Goal: Transaction & Acquisition: Register for event/course

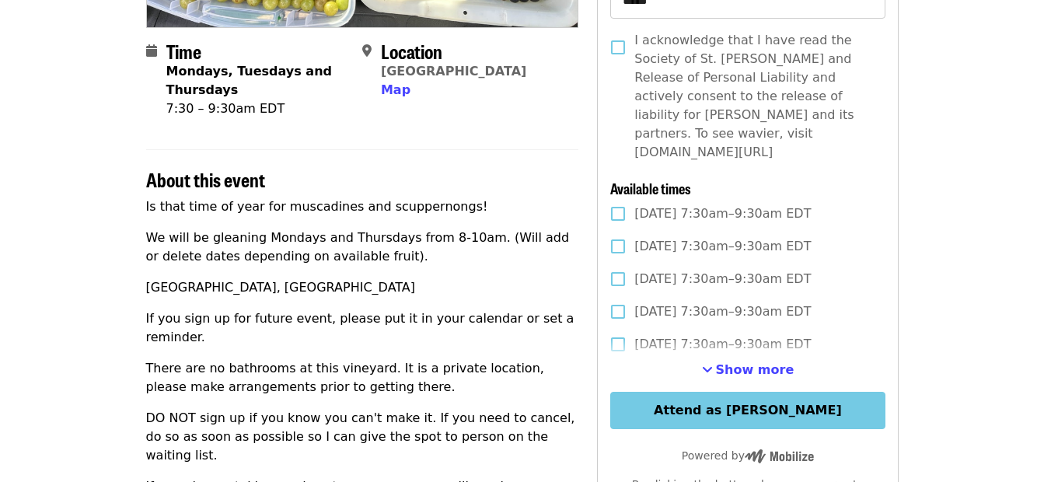
scroll to position [357, 0]
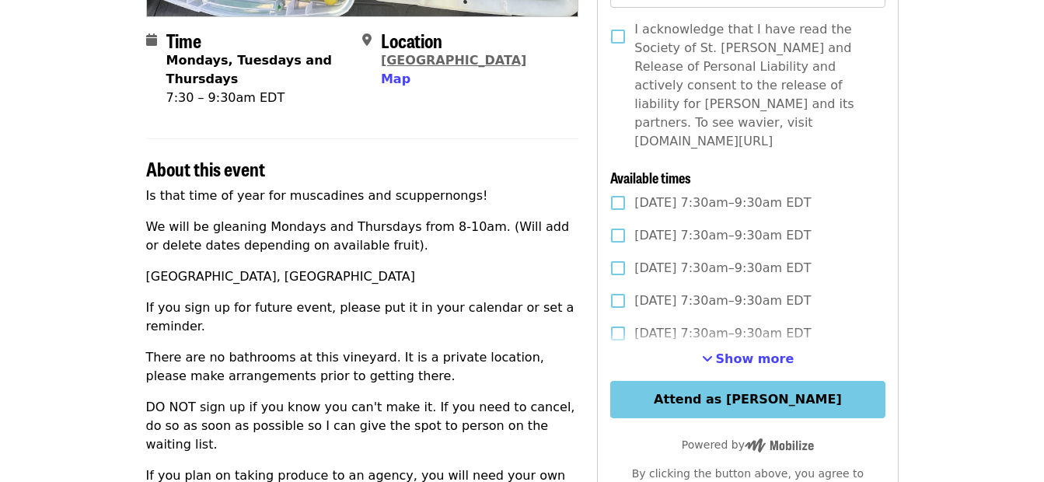
click at [442, 57] on link "[GEOGRAPHIC_DATA]" at bounding box center [453, 60] width 145 height 15
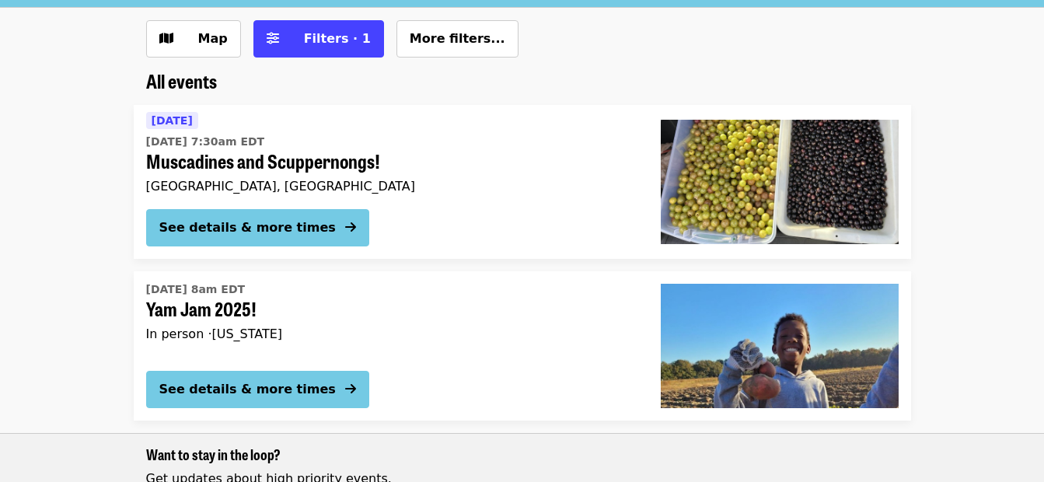
scroll to position [182, 0]
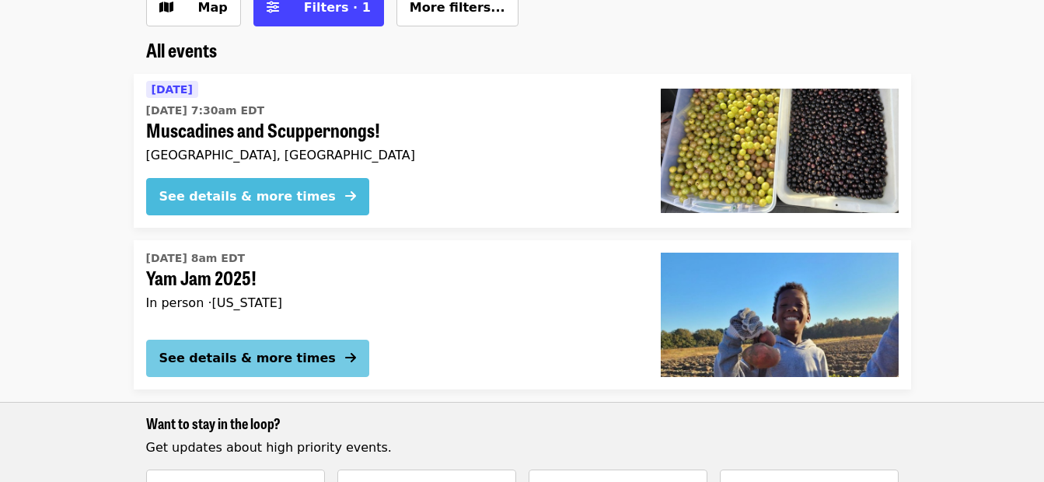
click at [345, 189] on icon "arrow-right icon" at bounding box center [350, 196] width 11 height 15
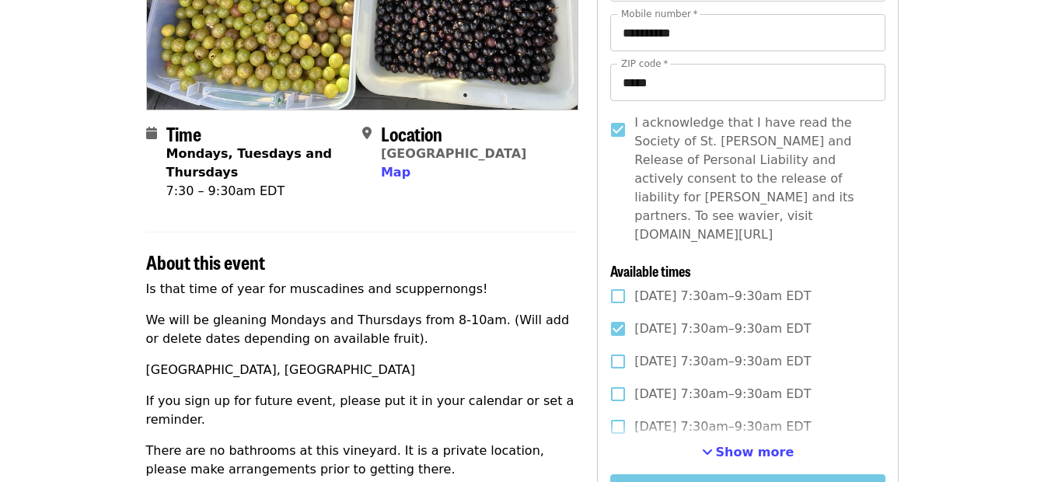
scroll to position [260, 0]
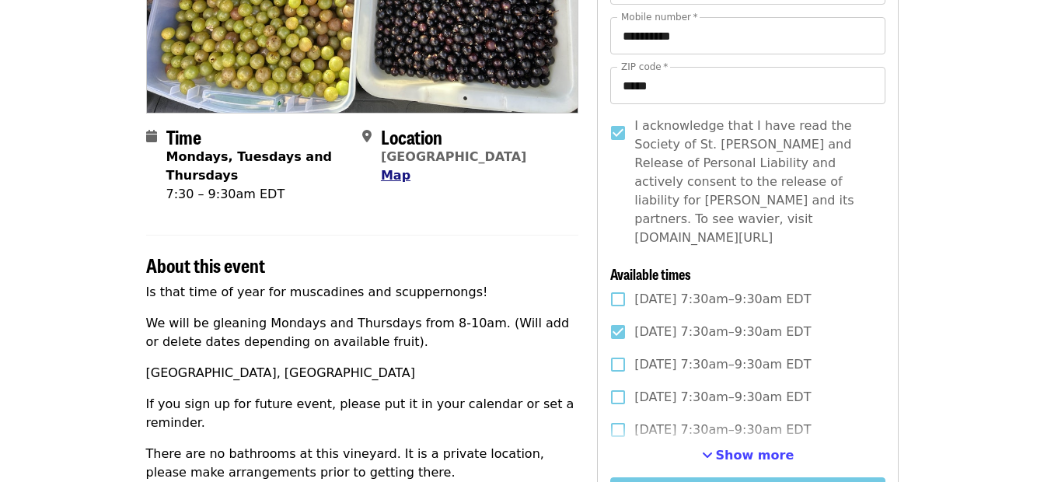
click at [395, 170] on span "Map" at bounding box center [396, 175] width 30 height 15
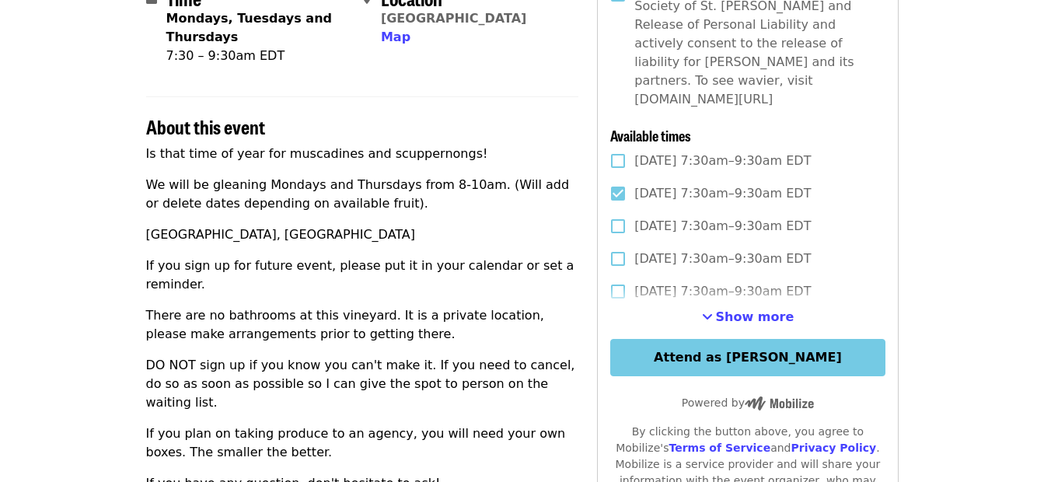
scroll to position [404, 0]
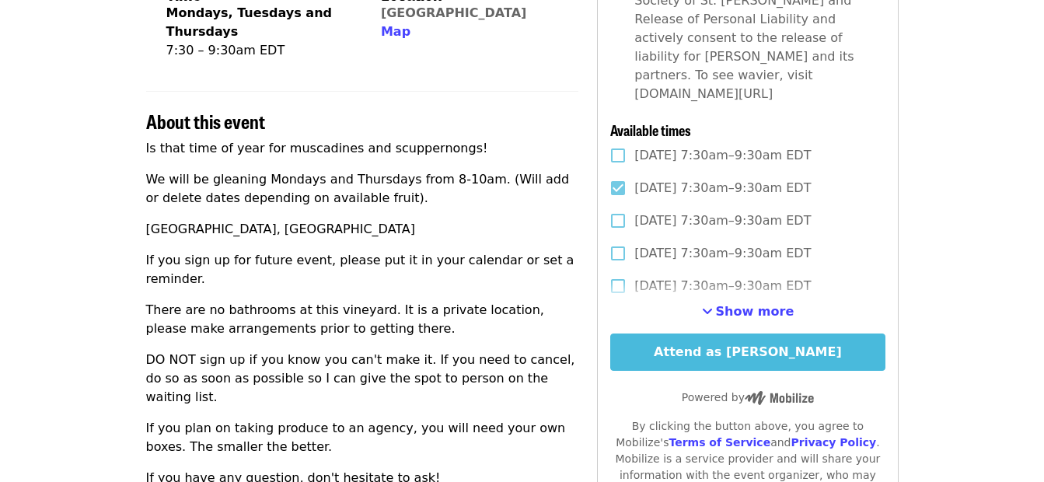
click at [789, 334] on button "Attend as [PERSON_NAME]" at bounding box center [747, 352] width 274 height 37
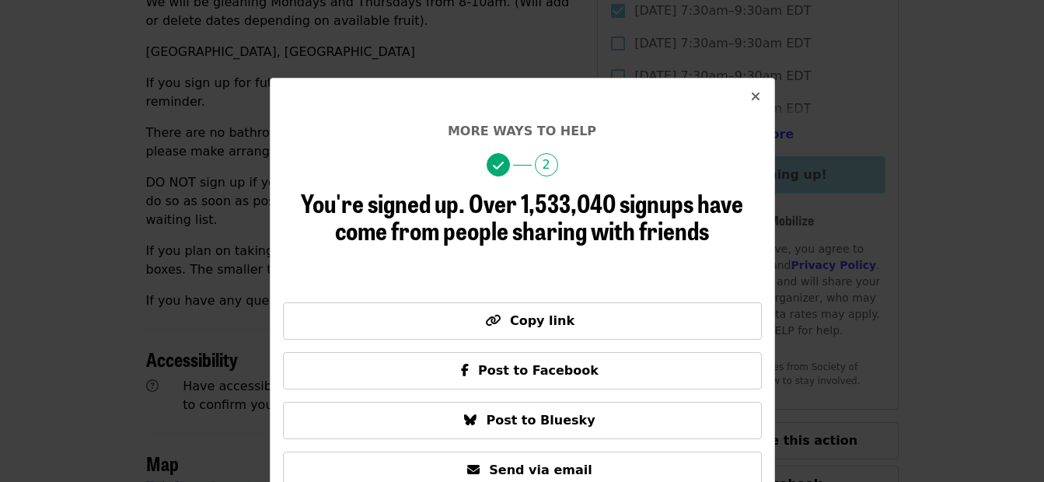
scroll to position [610, 0]
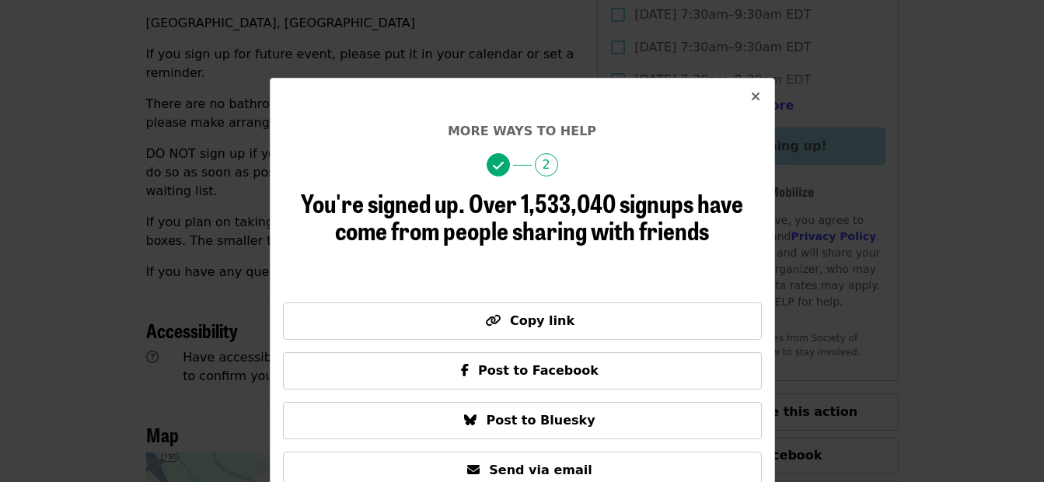
click at [743, 94] on button "Close" at bounding box center [755, 97] width 37 height 37
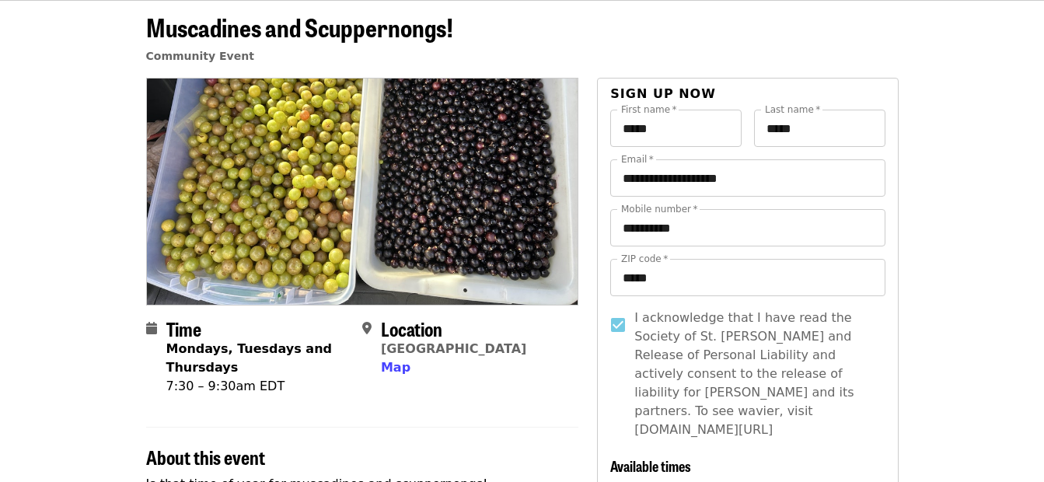
scroll to position [0, 0]
